Goal: Task Accomplishment & Management: Use online tool/utility

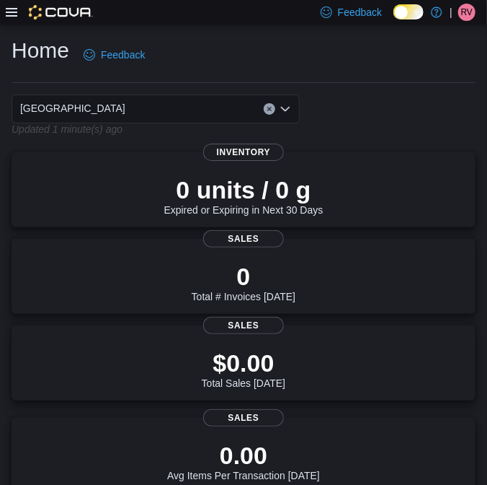
click at [15, 10] on icon at bounding box center [12, 12] width 12 height 12
click at [12, 17] on icon at bounding box center [12, 12] width 12 height 12
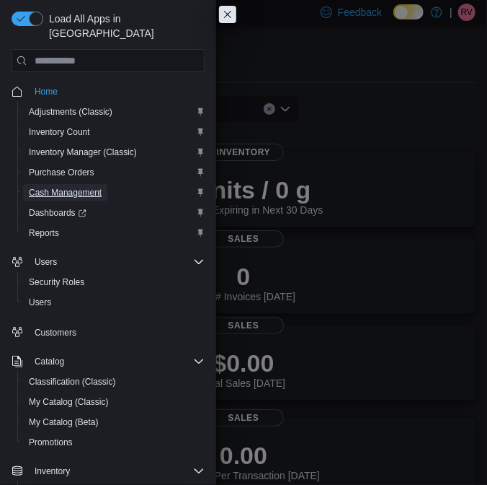
click at [74, 187] on span "Cash Management" at bounding box center [65, 193] width 73 height 12
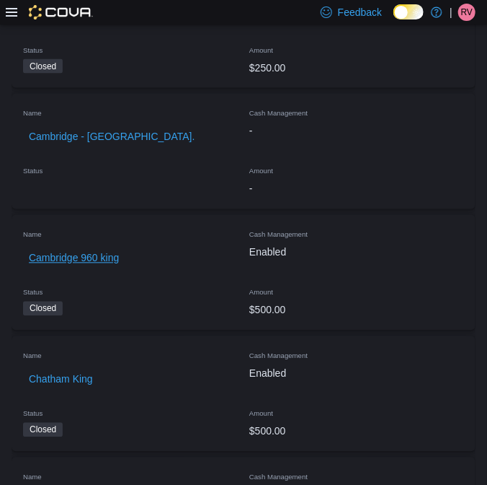
scroll to position [524, 0]
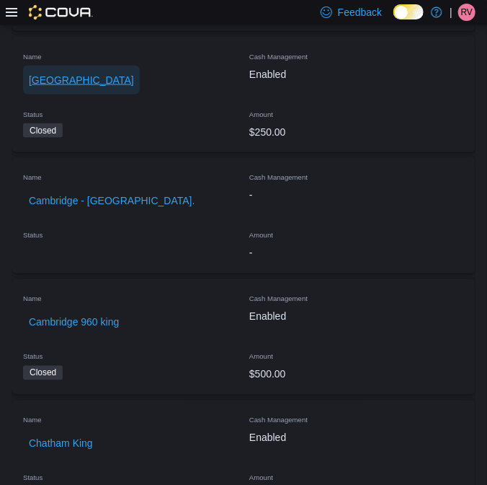
click at [55, 74] on span "[GEOGRAPHIC_DATA]" at bounding box center [81, 80] width 105 height 14
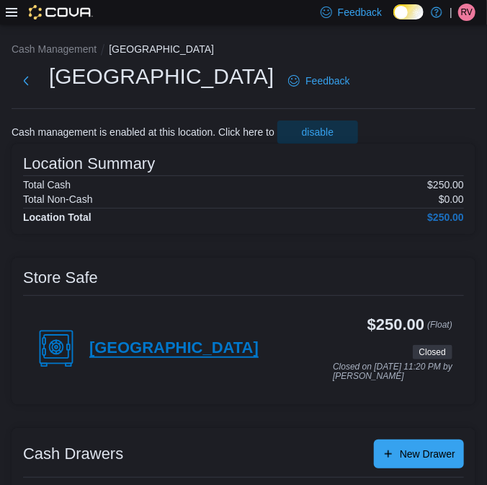
click at [129, 345] on h4 "[GEOGRAPHIC_DATA]" at bounding box center [173, 348] width 169 height 19
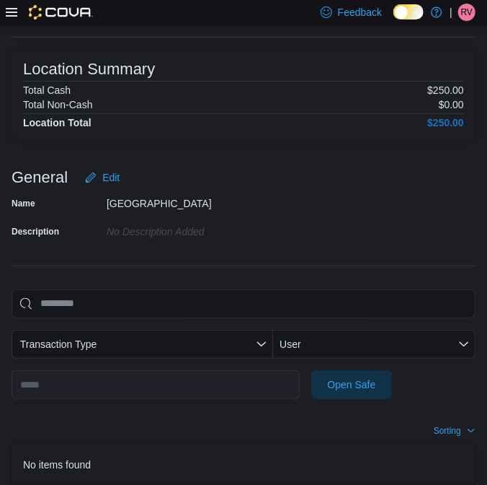
scroll to position [154, 0]
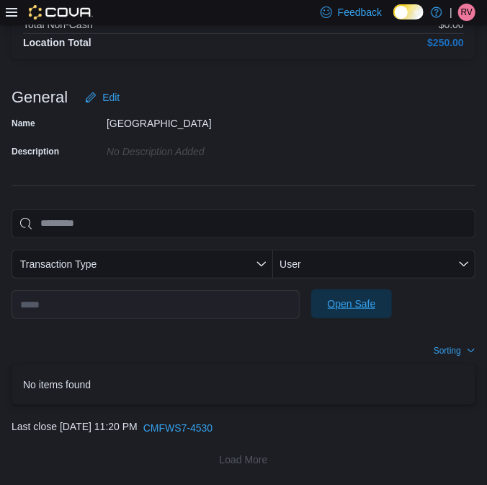
click at [352, 299] on span "Open Safe" at bounding box center [352, 303] width 48 height 14
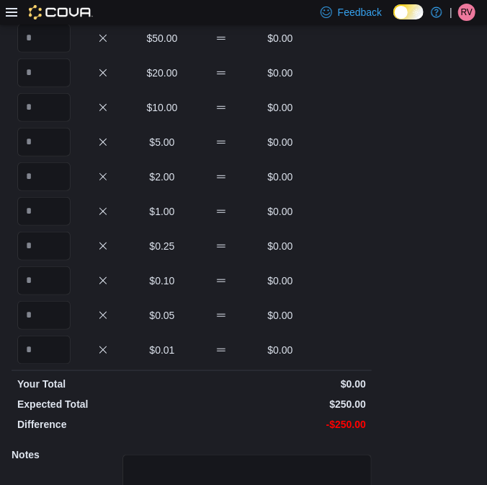
scroll to position [67, 0]
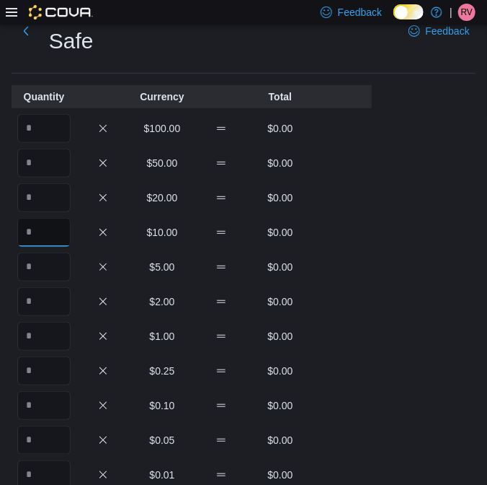
click at [61, 218] on input "Quantity" at bounding box center [43, 232] width 53 height 29
type input "*"
type input "**"
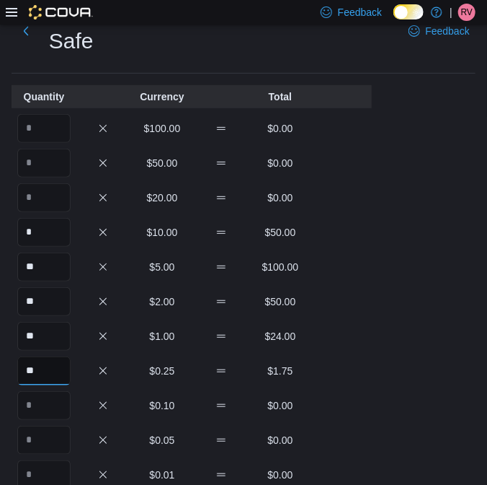
type input "**"
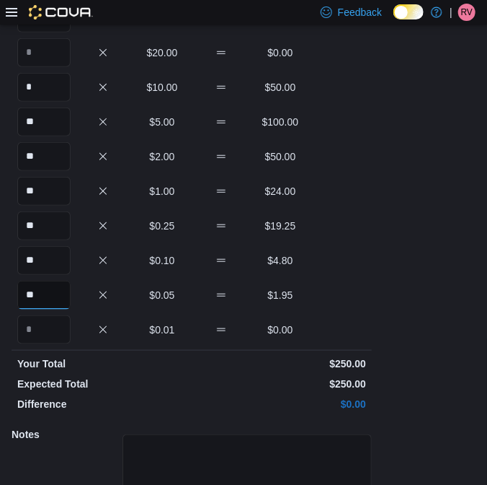
scroll to position [295, 0]
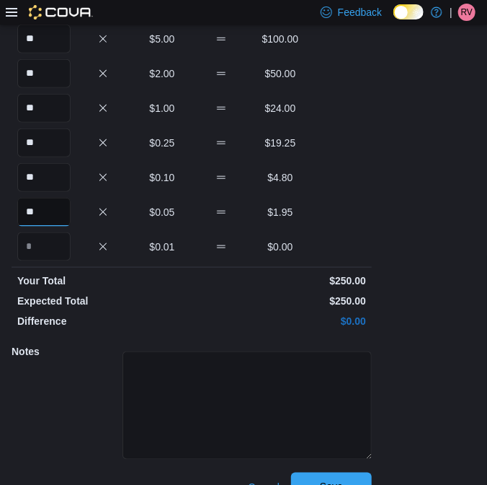
type input "**"
click at [341, 480] on span "Save" at bounding box center [331, 487] width 23 height 14
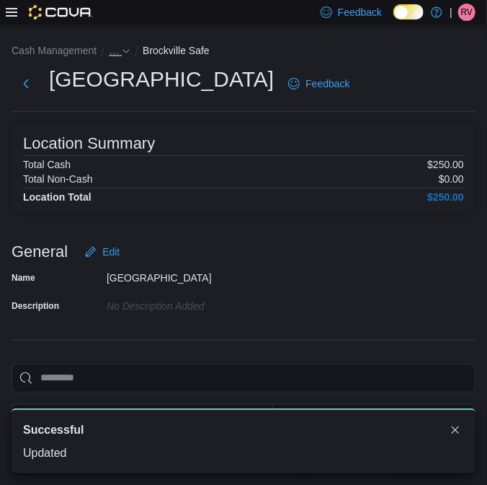
click at [125, 51] on icon "- Clicking this button will toggle a popover dialog." at bounding box center [126, 51] width 6 height 4
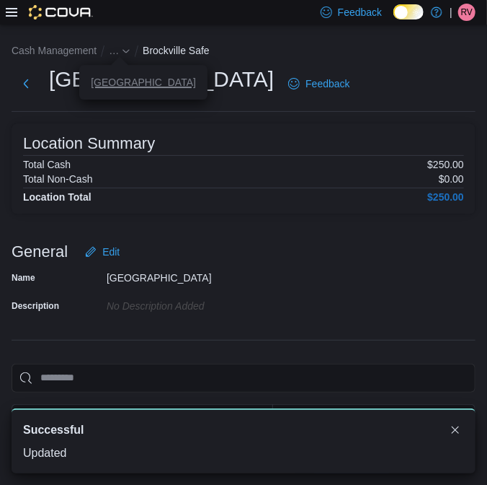
click at [116, 84] on button "[GEOGRAPHIC_DATA]" at bounding box center [143, 82] width 105 height 12
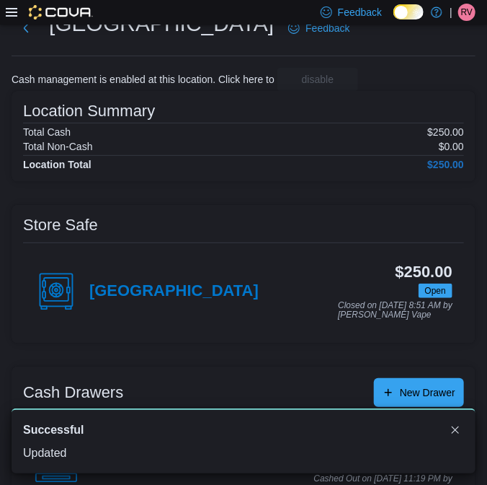
scroll to position [95, 0]
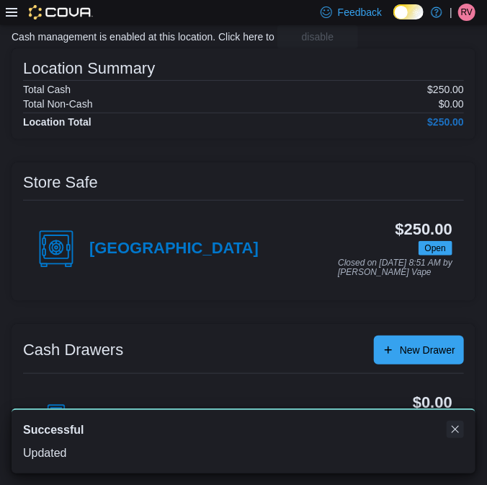
click at [457, 429] on button "Dismiss toast" at bounding box center [455, 428] width 17 height 17
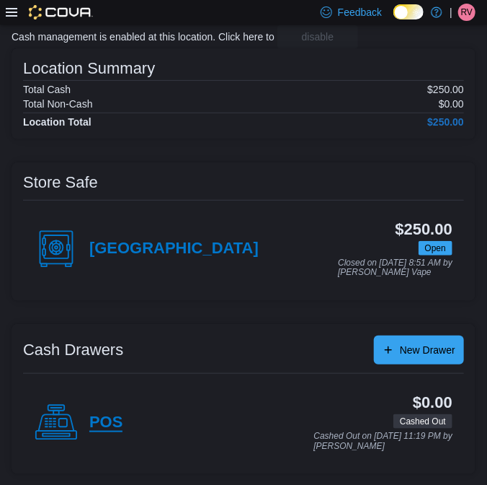
click at [91, 423] on h4 "POS" at bounding box center [105, 422] width 33 height 19
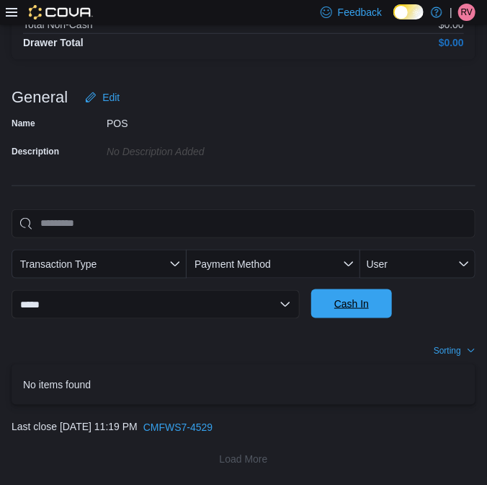
click at [361, 301] on span "Cash In" at bounding box center [352, 303] width 35 height 14
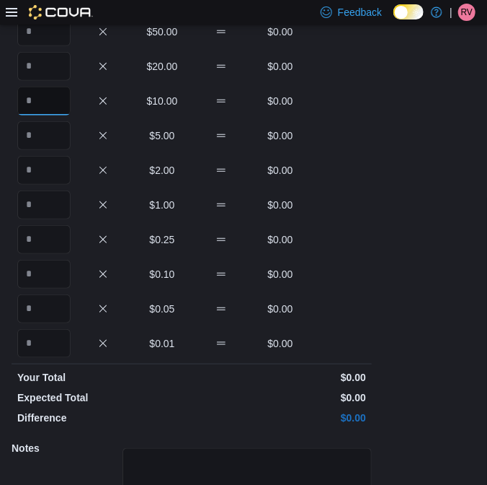
click at [58, 110] on input "Quantity" at bounding box center [43, 101] width 53 height 29
type input "*"
type input "**"
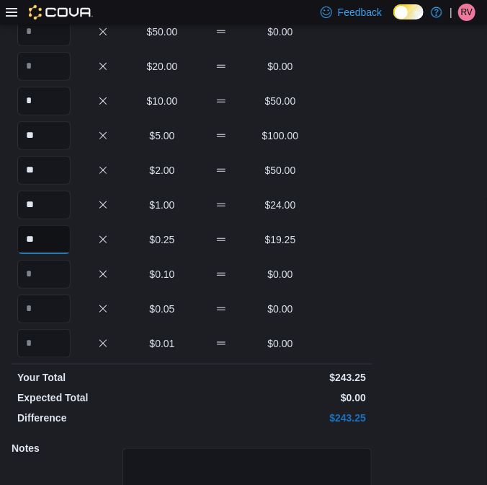
type input "**"
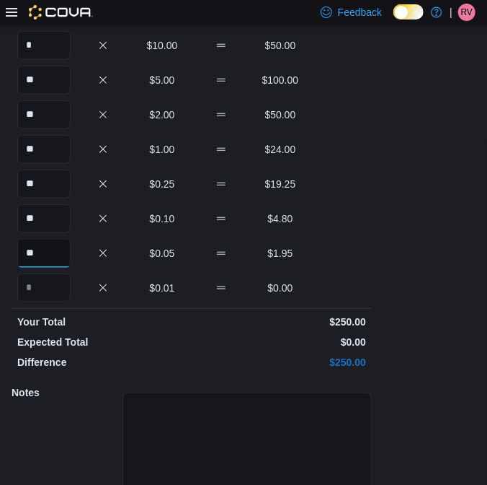
scroll to position [295, 0]
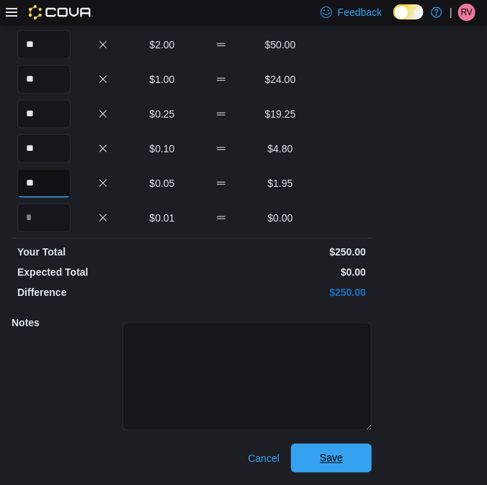
type input "**"
click at [340, 455] on span "Save" at bounding box center [331, 458] width 23 height 14
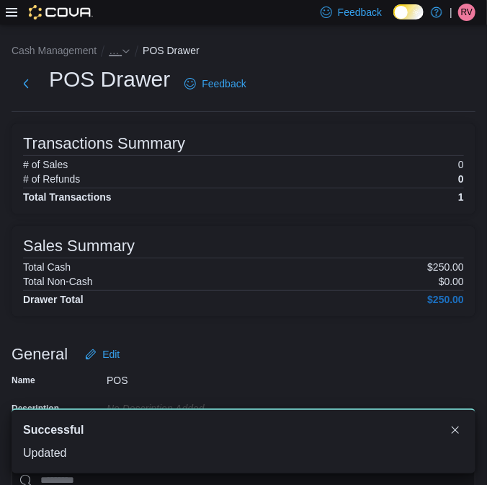
click at [128, 51] on icon "- Clicking this button will toggle a popover dialog." at bounding box center [126, 51] width 9 height 9
click at [117, 76] on button "[GEOGRAPHIC_DATA]" at bounding box center [143, 82] width 105 height 12
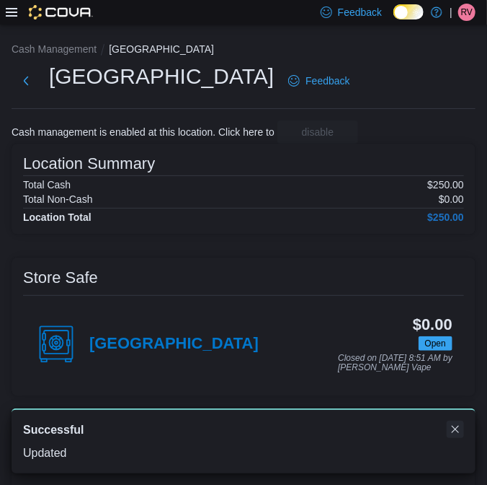
click at [452, 428] on button "Dismiss toast" at bounding box center [455, 428] width 17 height 17
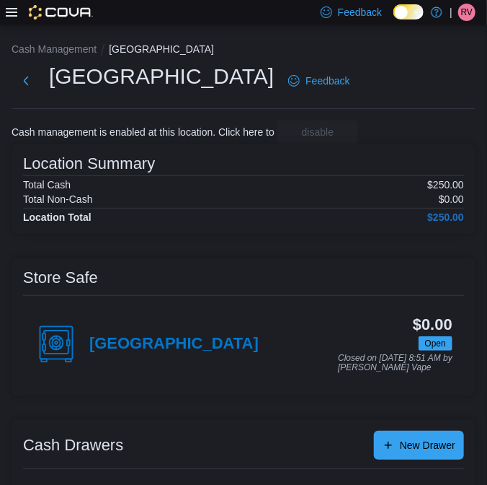
click at [469, 19] on span "RV" at bounding box center [467, 12] width 12 height 17
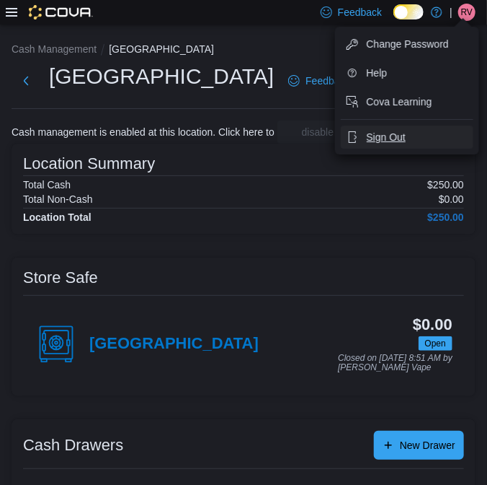
click at [407, 139] on button "Sign Out" at bounding box center [407, 136] width 133 height 23
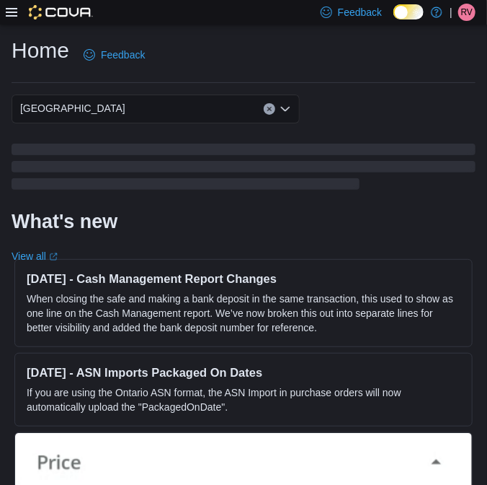
click at [469, 14] on span "RV" at bounding box center [467, 12] width 12 height 17
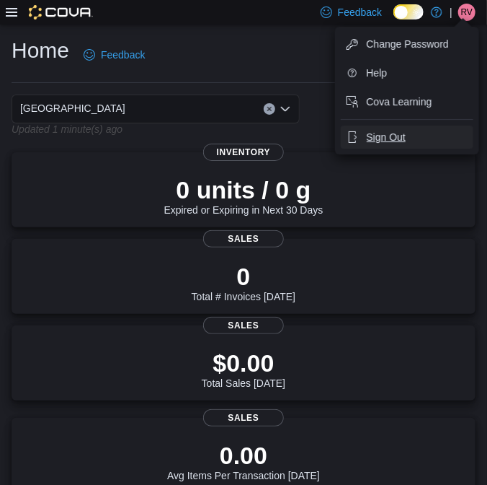
click at [399, 132] on span "Sign Out" at bounding box center [386, 137] width 39 height 14
